Goal: Transaction & Acquisition: Purchase product/service

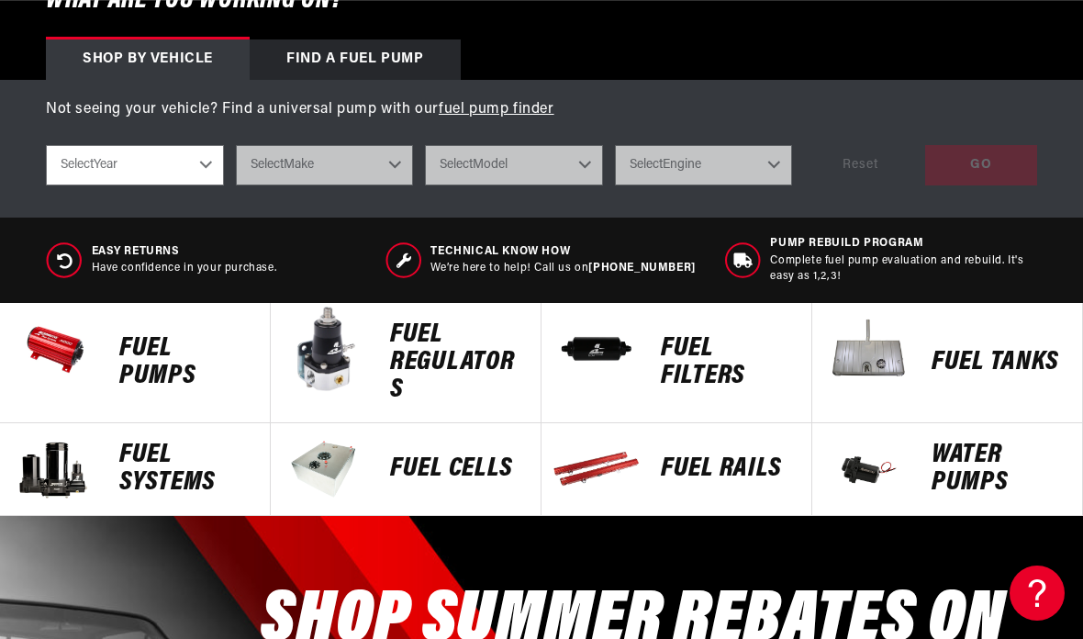
scroll to position [0, 918]
click at [469, 356] on p "FUEL REGULATORS" at bounding box center [456, 362] width 132 height 83
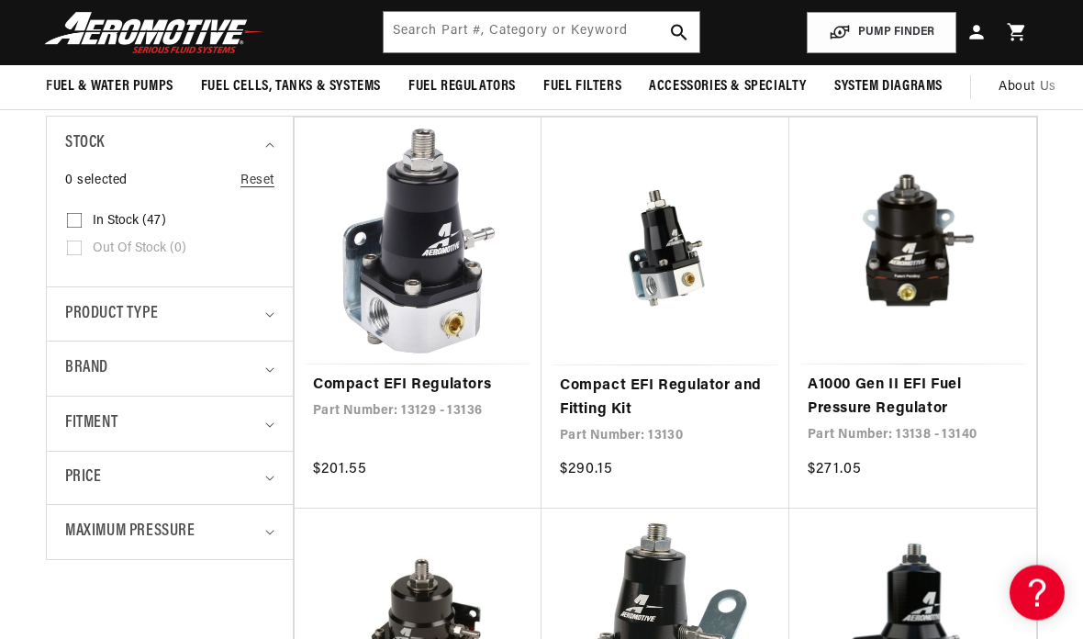
scroll to position [0, 2753]
click at [435, 383] on link "Compact EFI Regulators" at bounding box center [418, 386] width 210 height 24
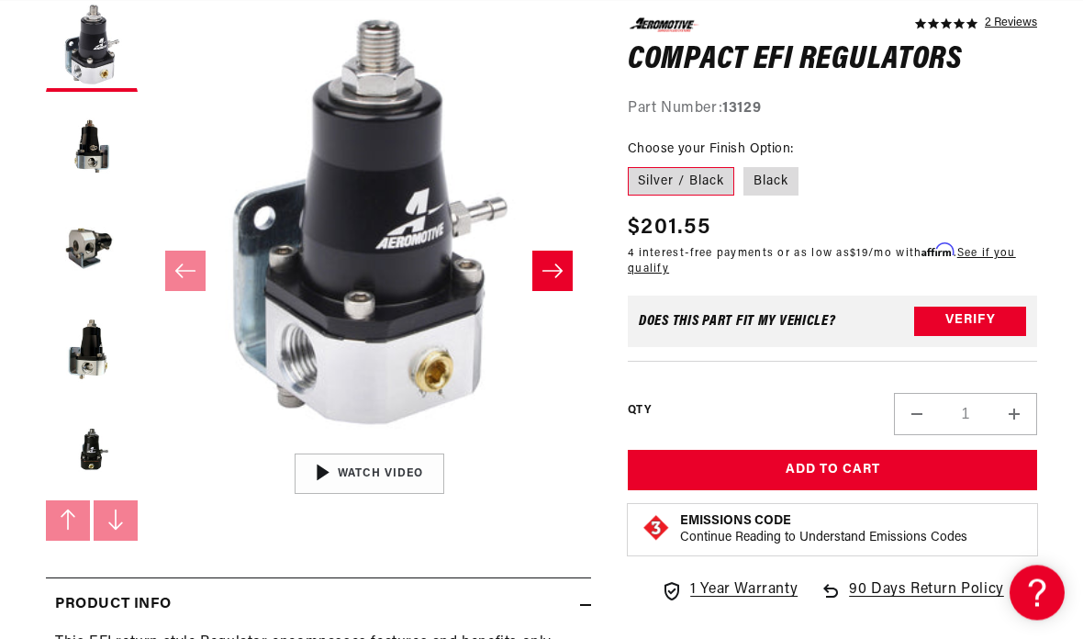
scroll to position [255, 0]
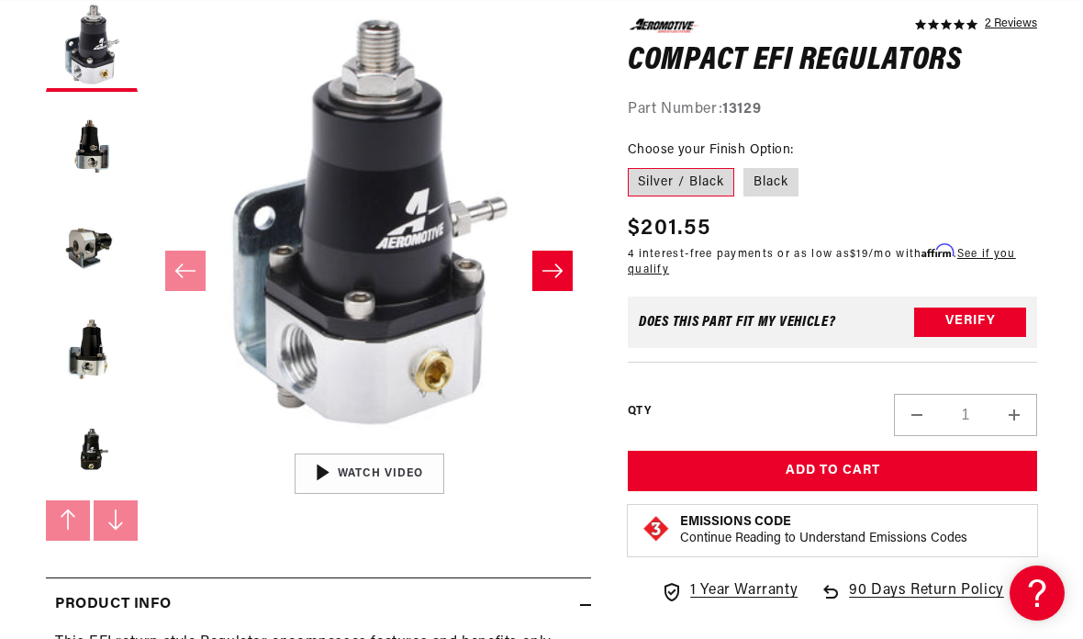
click at [767, 195] on label "Black" at bounding box center [770, 181] width 55 height 29
click at [744, 164] on input "Black" at bounding box center [743, 163] width 1 height 1
radio input "true"
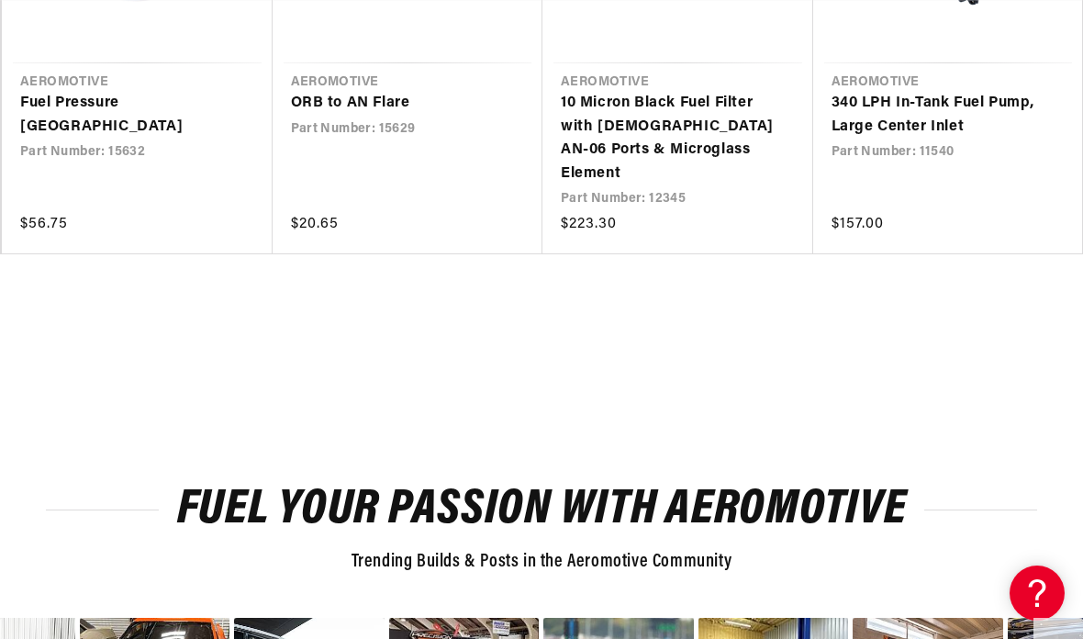
scroll to position [2417, 0]
